Goal: Navigation & Orientation: Go to known website

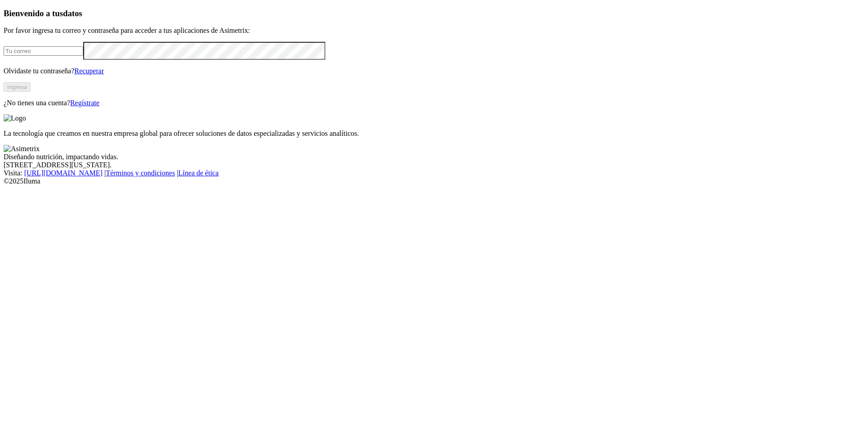
click at [83, 56] on input "email" at bounding box center [44, 50] width 80 height 9
click at [4, 185] on com-1password-button at bounding box center [4, 185] width 0 height 0
type input "[PERSON_NAME][EMAIL_ADDRESS][PERSON_NAME][DOMAIN_NAME]"
click at [31, 92] on button "Ingresa" at bounding box center [17, 86] width 27 height 9
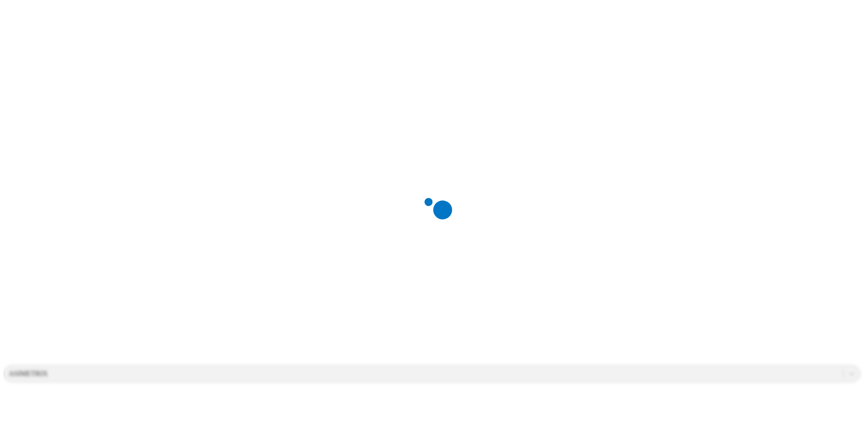
click at [203, 79] on div at bounding box center [436, 212] width 864 height 425
